Goal: Information Seeking & Learning: Learn about a topic

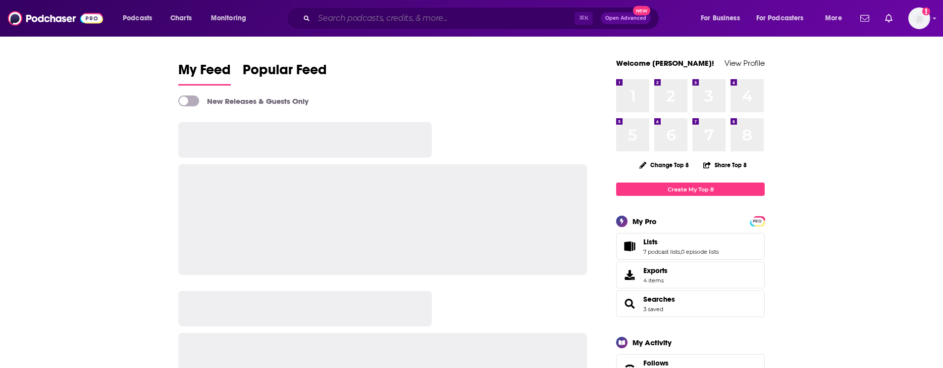
click at [495, 18] on input "Search podcasts, credits, & more..." at bounding box center [444, 18] width 260 height 16
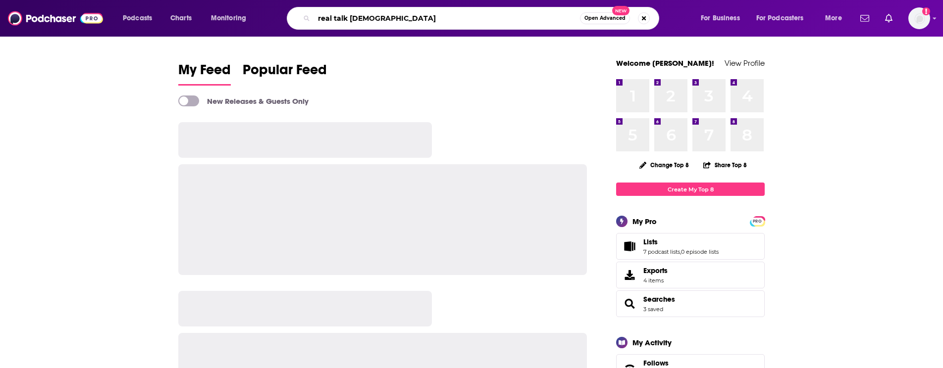
type input "real talk [DEMOGRAPHIC_DATA]"
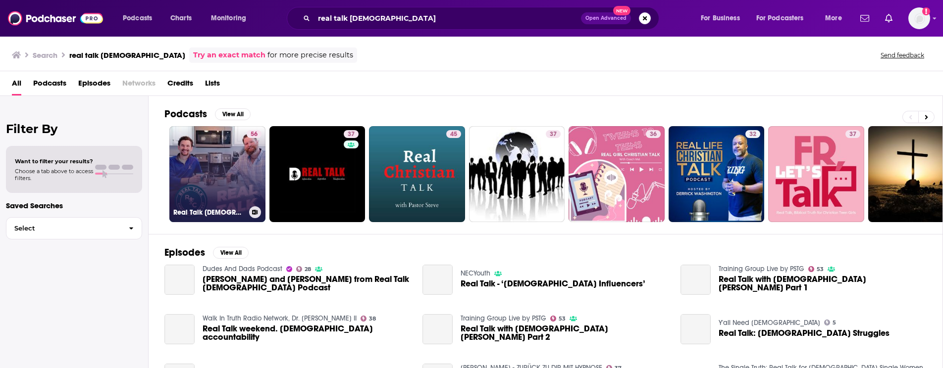
click at [237, 160] on link "56 Real Talk [DEMOGRAPHIC_DATA] Podcast" at bounding box center [217, 174] width 96 height 96
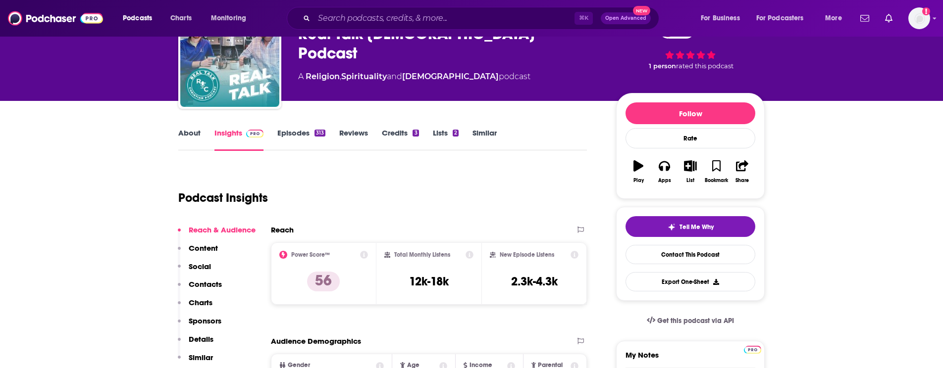
click at [209, 285] on p "Contacts" at bounding box center [205, 284] width 33 height 9
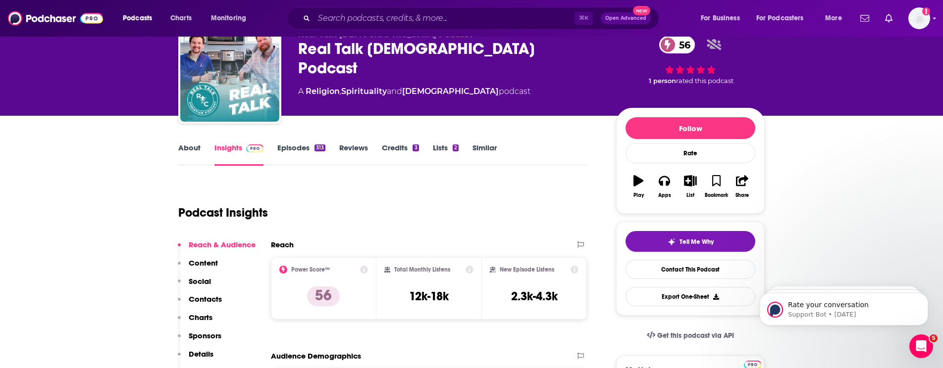
scroll to position [32, 0]
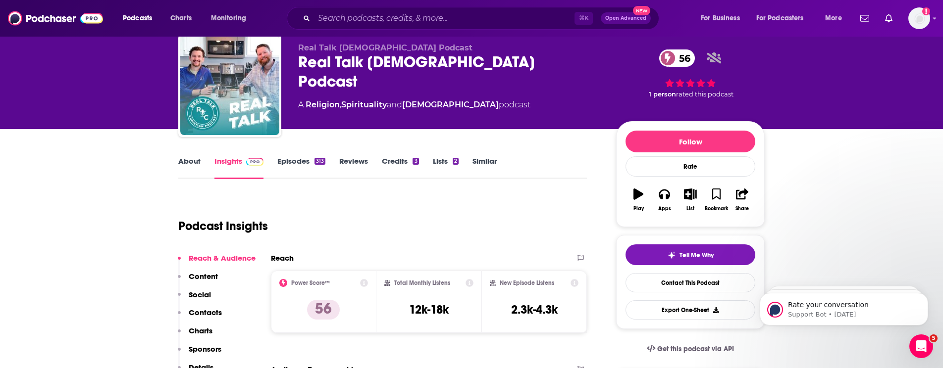
click at [190, 162] on link "About" at bounding box center [189, 167] width 22 height 23
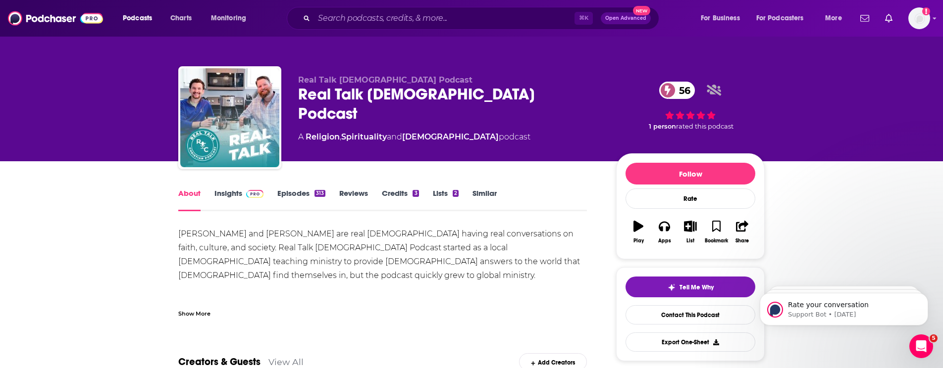
click at [230, 192] on link "Insights" at bounding box center [238, 200] width 49 height 23
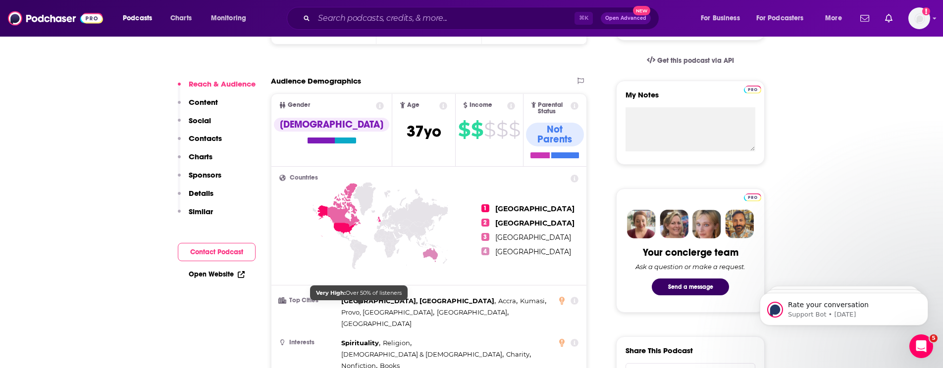
scroll to position [379, 0]
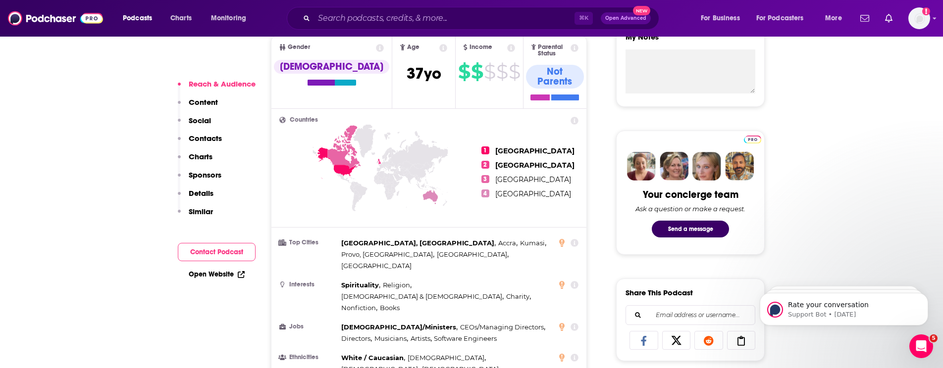
click at [211, 140] on p "Contacts" at bounding box center [205, 138] width 33 height 9
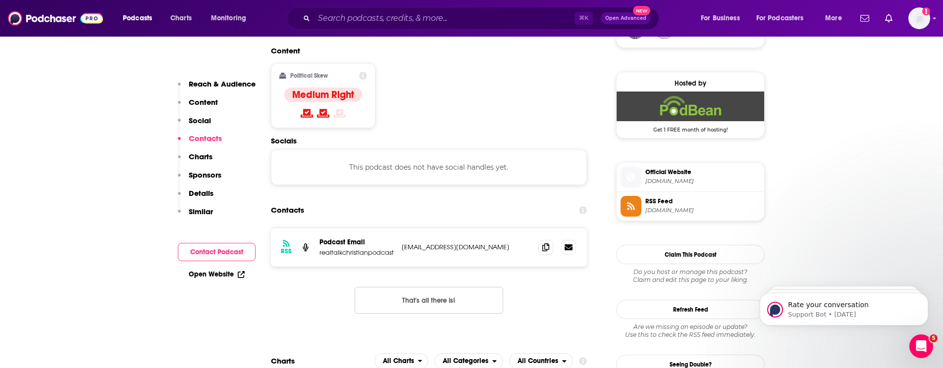
scroll to position [773, 0]
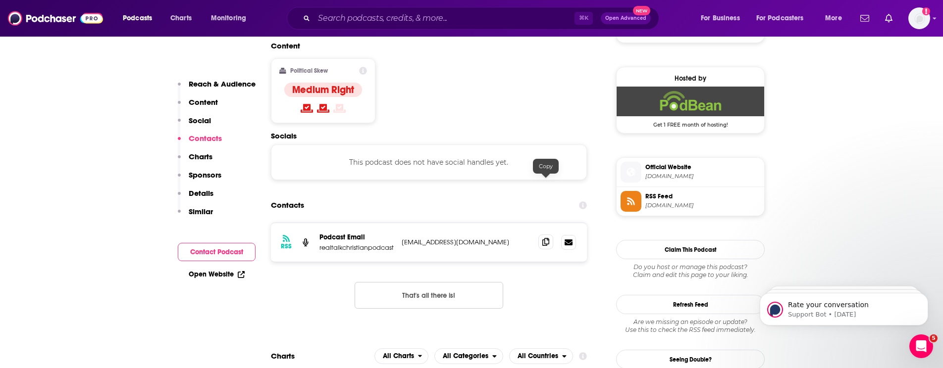
click at [552, 235] on span at bounding box center [545, 242] width 15 height 15
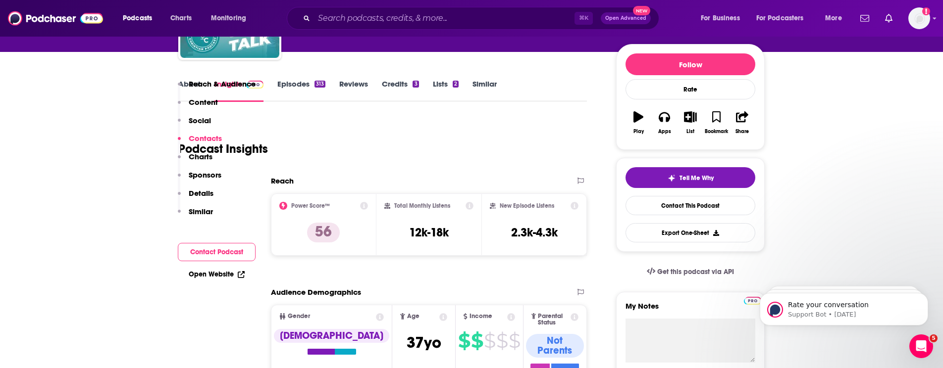
scroll to position [0, 0]
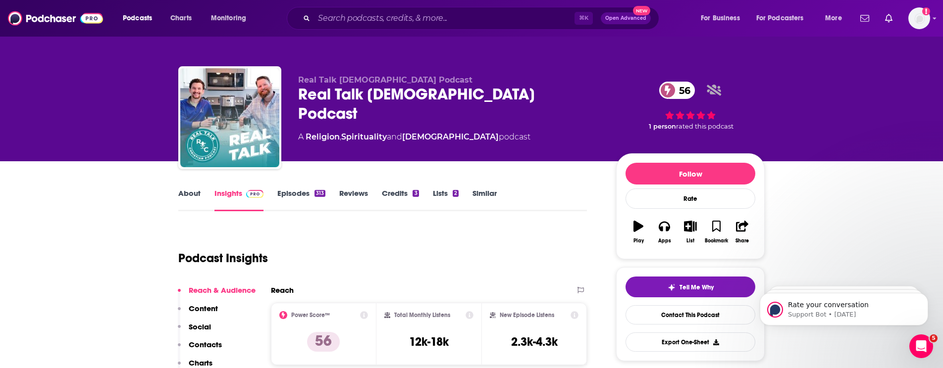
click at [186, 196] on link "About" at bounding box center [189, 200] width 22 height 23
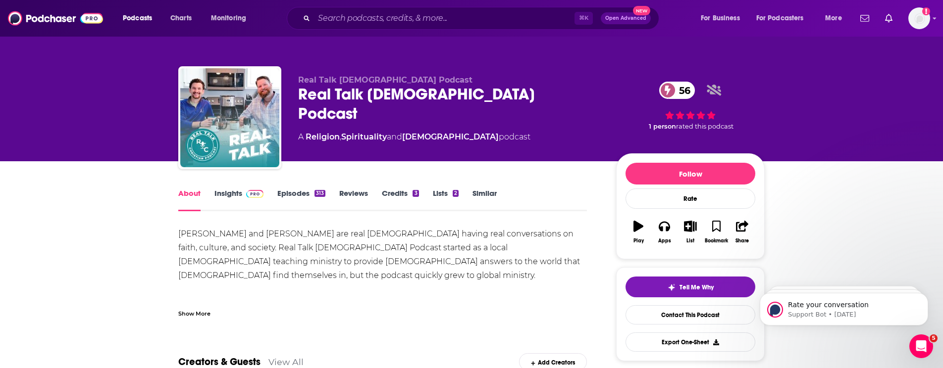
click at [296, 194] on link "Episodes 313" at bounding box center [301, 200] width 48 height 23
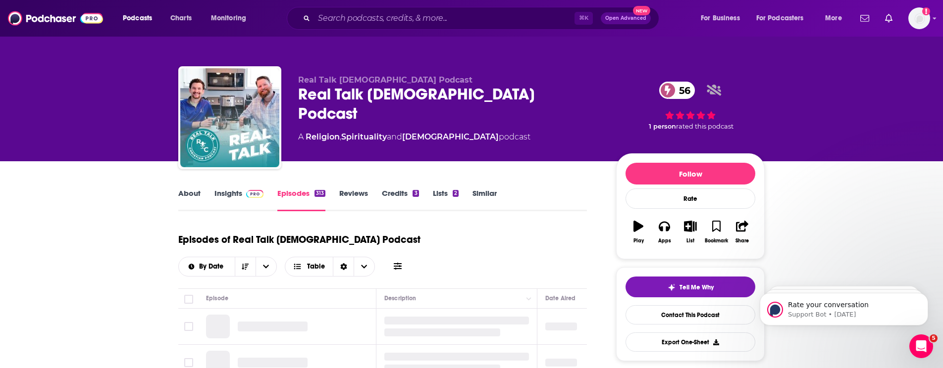
scroll to position [84, 0]
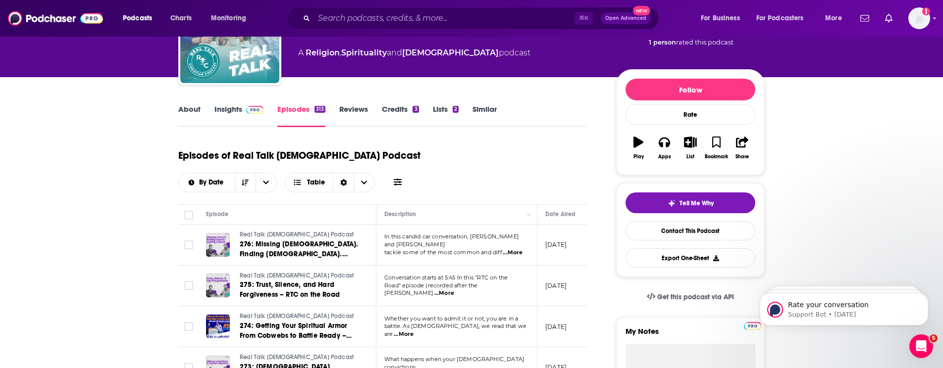
click at [229, 112] on link "Insights" at bounding box center [238, 115] width 49 height 23
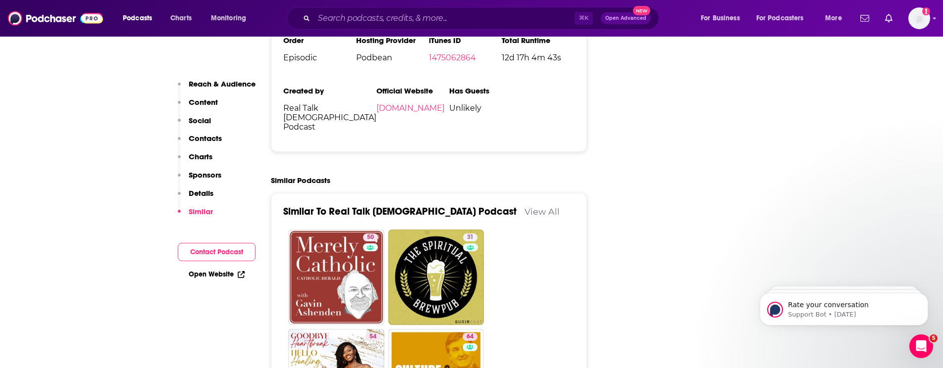
scroll to position [1376, 0]
